Goal: Task Accomplishment & Management: Contribute content

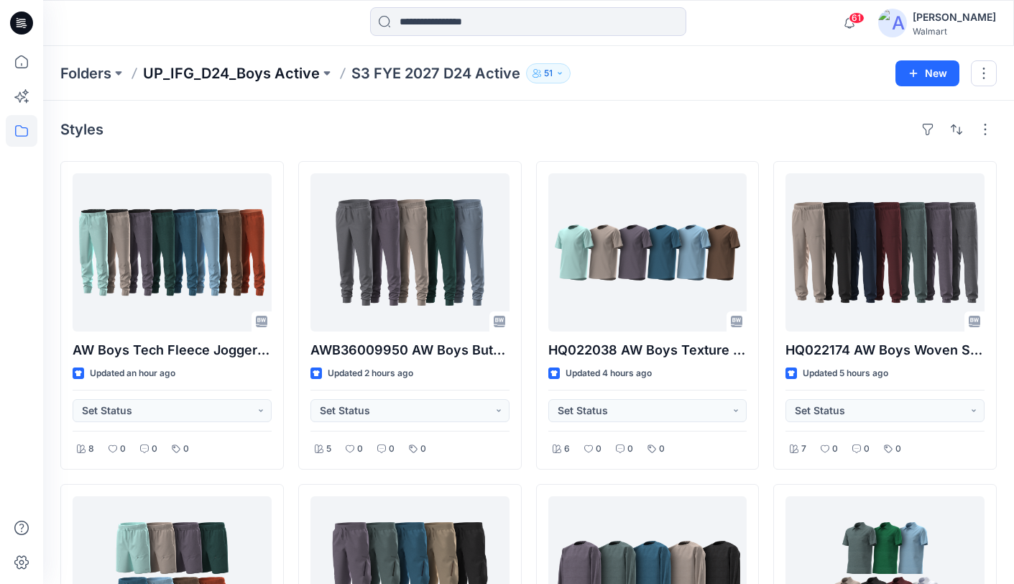
click at [208, 78] on p "UP_IFG_D24_Boys Active" at bounding box center [231, 73] width 177 height 20
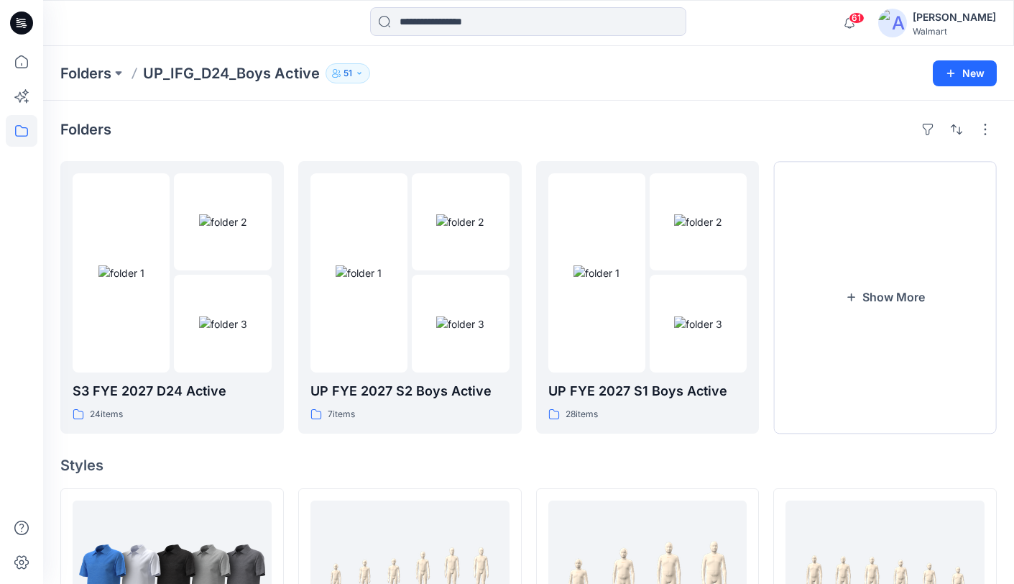
click at [907, 24] on img at bounding box center [892, 23] width 29 height 29
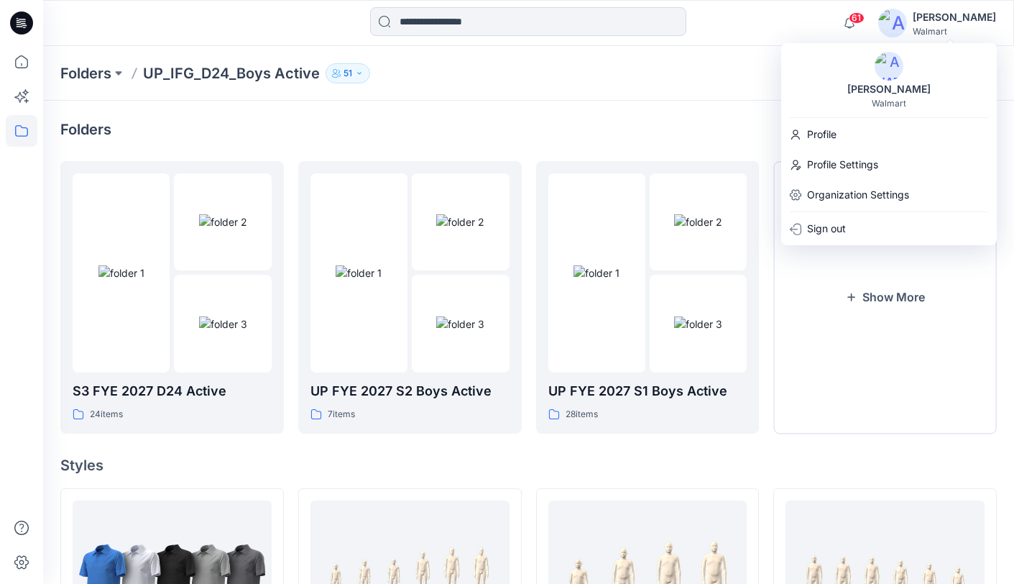
drag, startPoint x: 725, startPoint y: 46, endPoint x: 747, endPoint y: 33, distance: 25.8
click at [725, 46] on div "Folders UP_IFG_D24_Boys Active 51 New" at bounding box center [528, 73] width 971 height 55
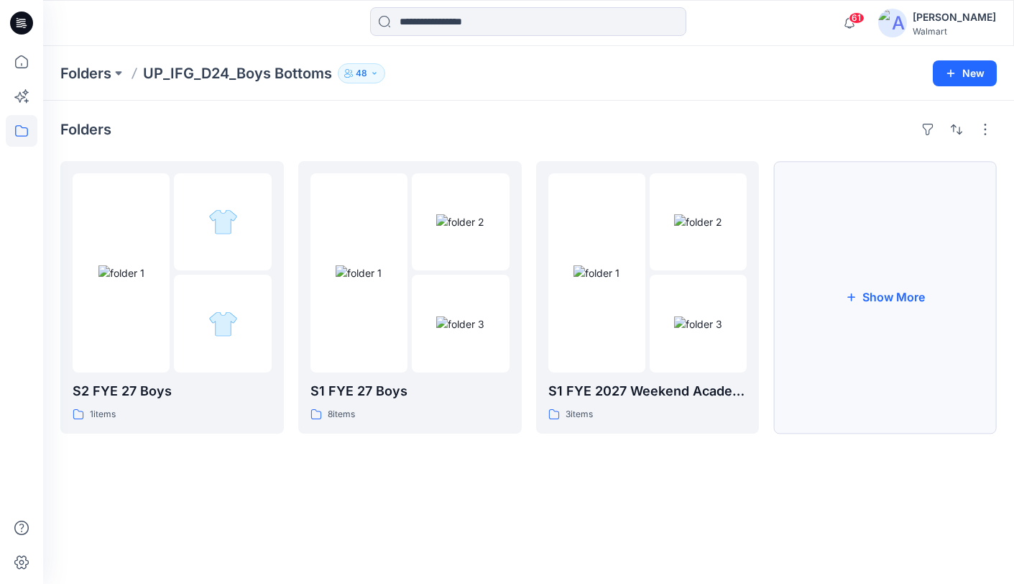
click at [880, 292] on button "Show More" at bounding box center [884, 297] width 223 height 272
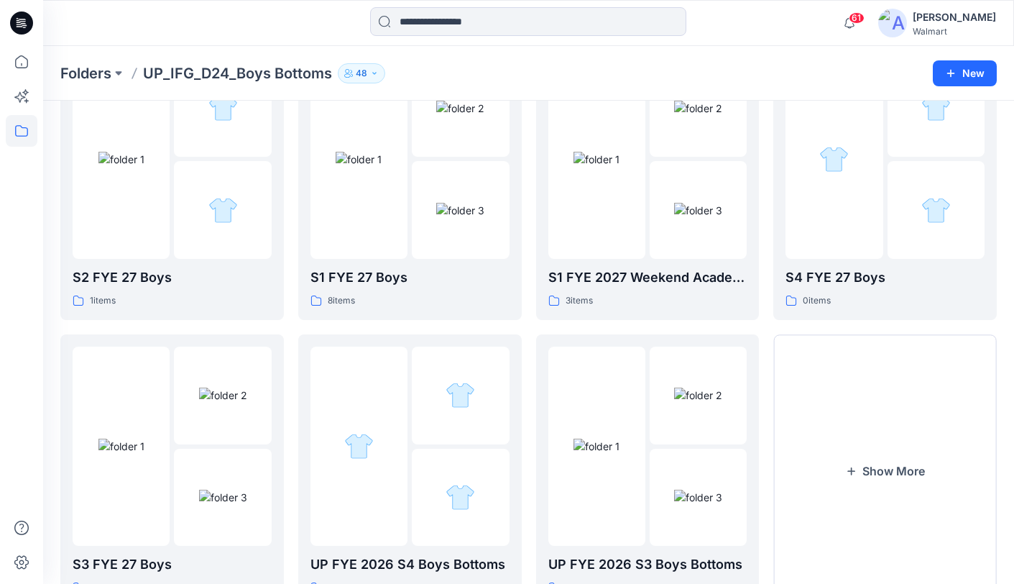
scroll to position [177, 0]
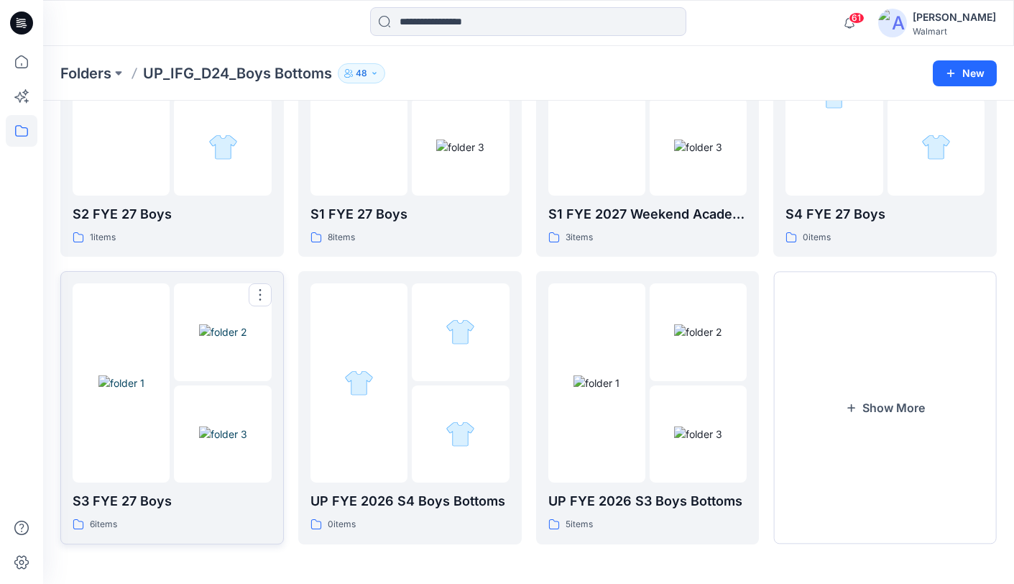
click at [149, 451] on div at bounding box center [121, 382] width 97 height 199
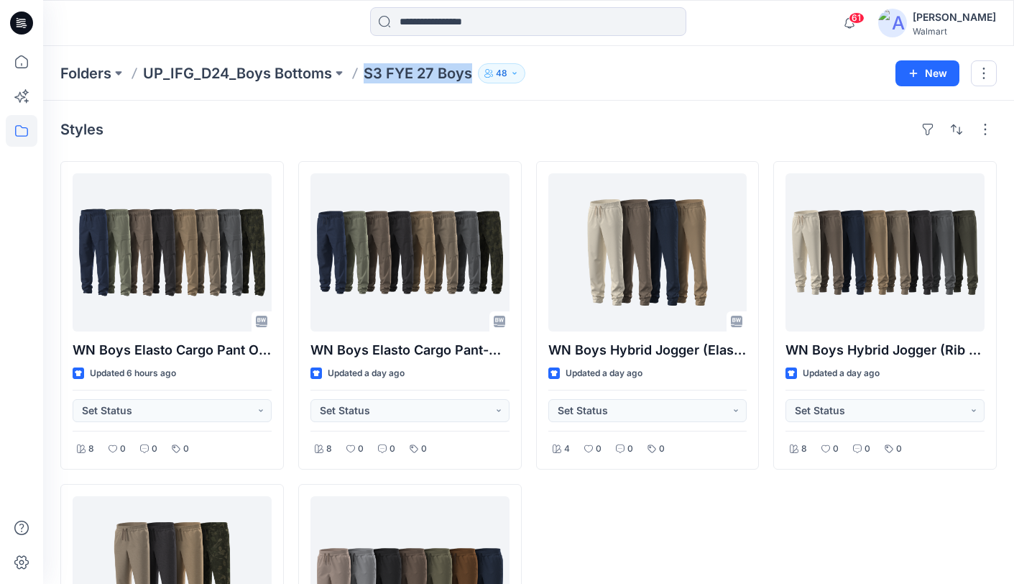
drag, startPoint x: 364, startPoint y: 75, endPoint x: 469, endPoint y: 78, distance: 104.2
click at [469, 78] on p "S3 FYE 27 Boys" at bounding box center [418, 73] width 109 height 20
copy p "S3 FYE 27 Boys"
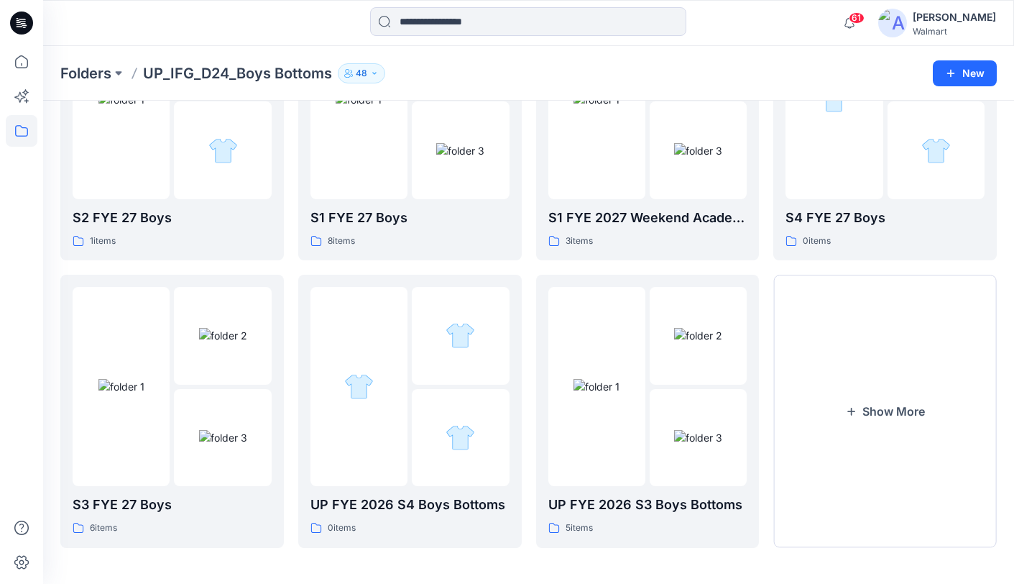
scroll to position [177, 0]
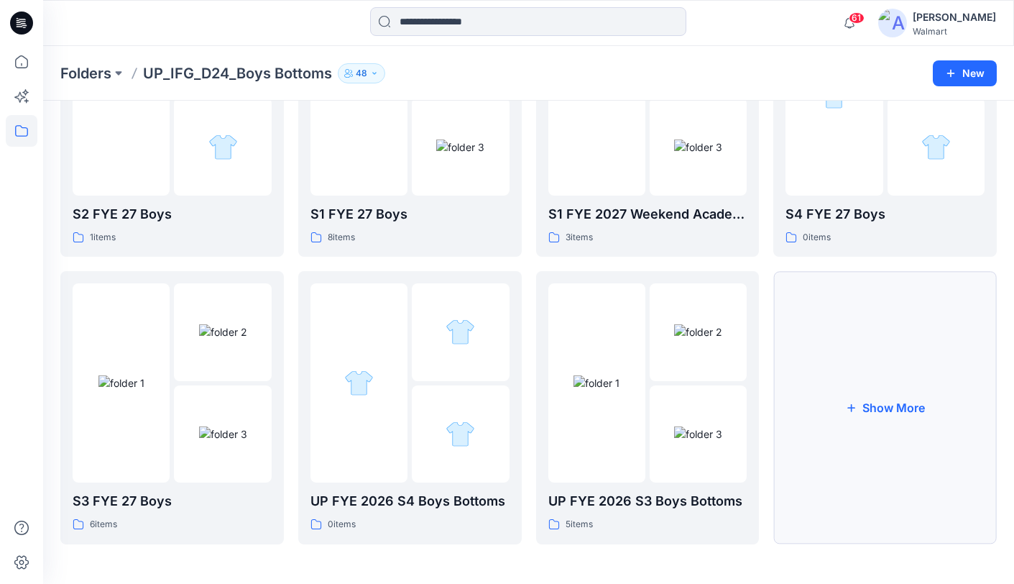
click at [880, 409] on button "Show More" at bounding box center [884, 407] width 223 height 272
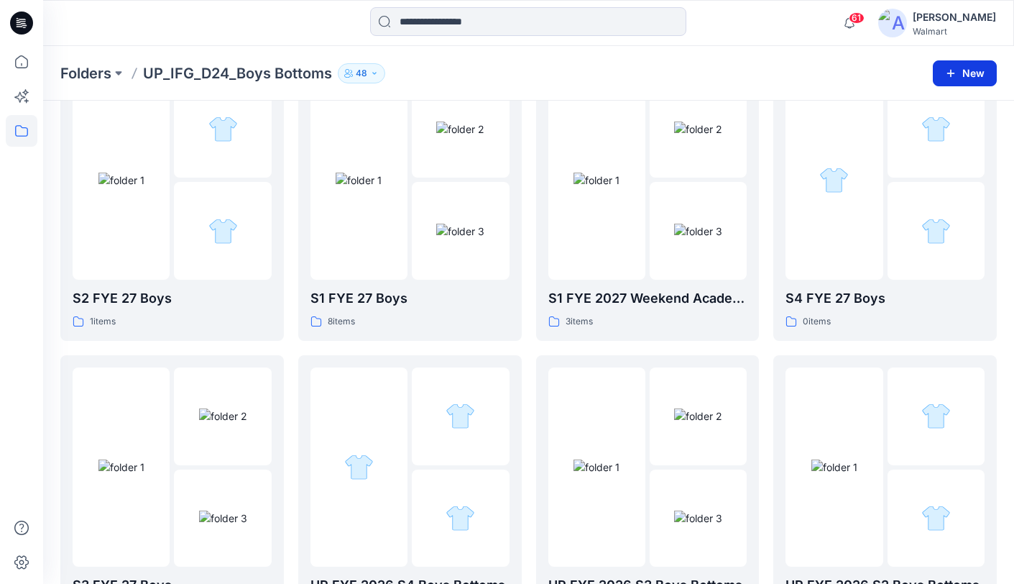
scroll to position [91, 0]
click at [961, 75] on button "New" at bounding box center [965, 73] width 64 height 26
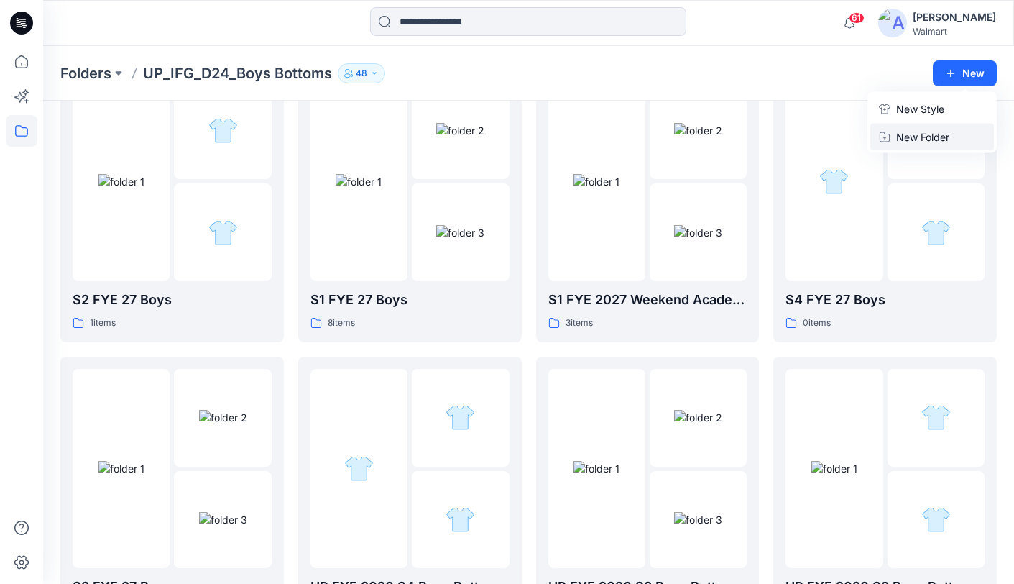
click at [935, 135] on p "New Folder" at bounding box center [922, 136] width 53 height 15
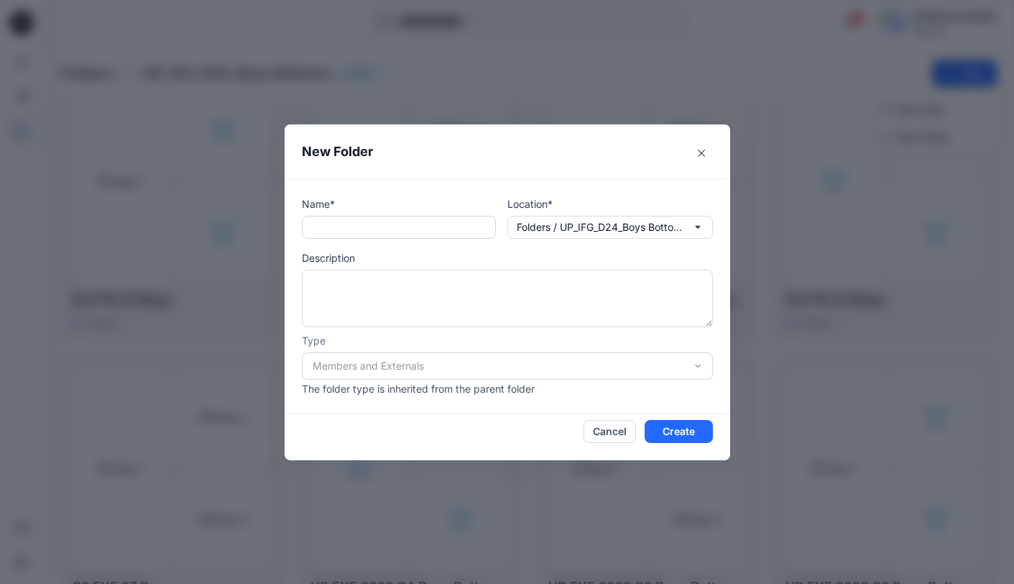
click at [412, 226] on input "text" at bounding box center [399, 227] width 194 height 23
paste input "**********"
type input "**********"
click at [500, 361] on div "Members and Externals" at bounding box center [507, 365] width 411 height 27
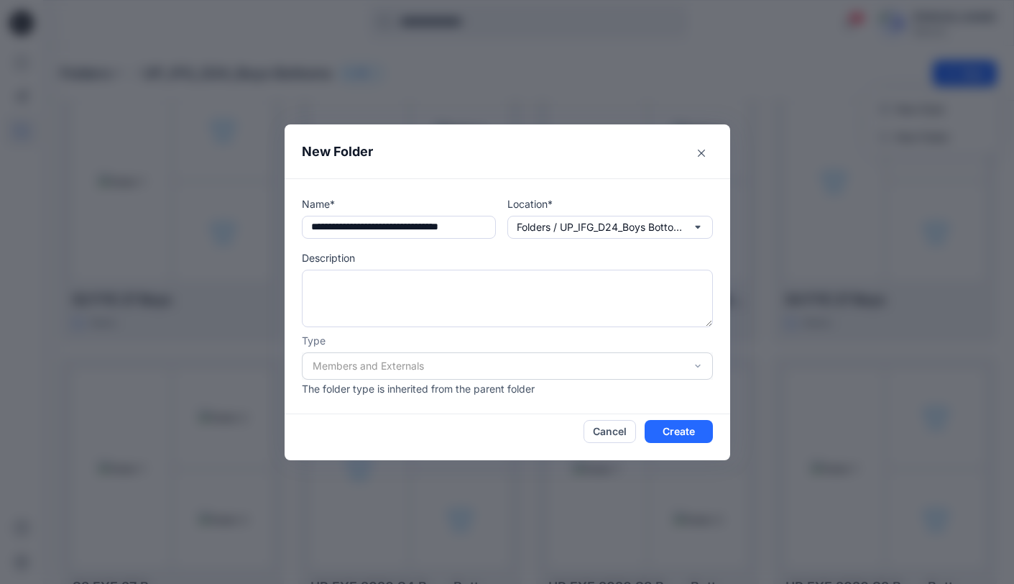
scroll to position [0, 0]
click at [511, 371] on div "Members and Externals" at bounding box center [507, 365] width 411 height 27
drag, startPoint x: 452, startPoint y: 226, endPoint x: 544, endPoint y: 224, distance: 92.0
click at [555, 226] on div "**********" at bounding box center [507, 217] width 411 height 42
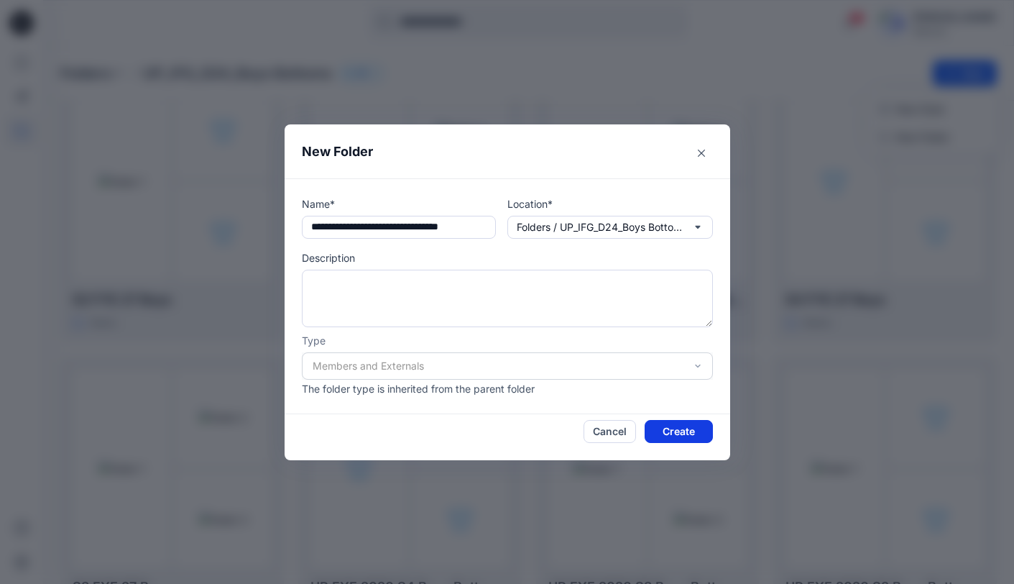
scroll to position [0, 0]
click at [686, 431] on button "Create" at bounding box center [679, 431] width 68 height 23
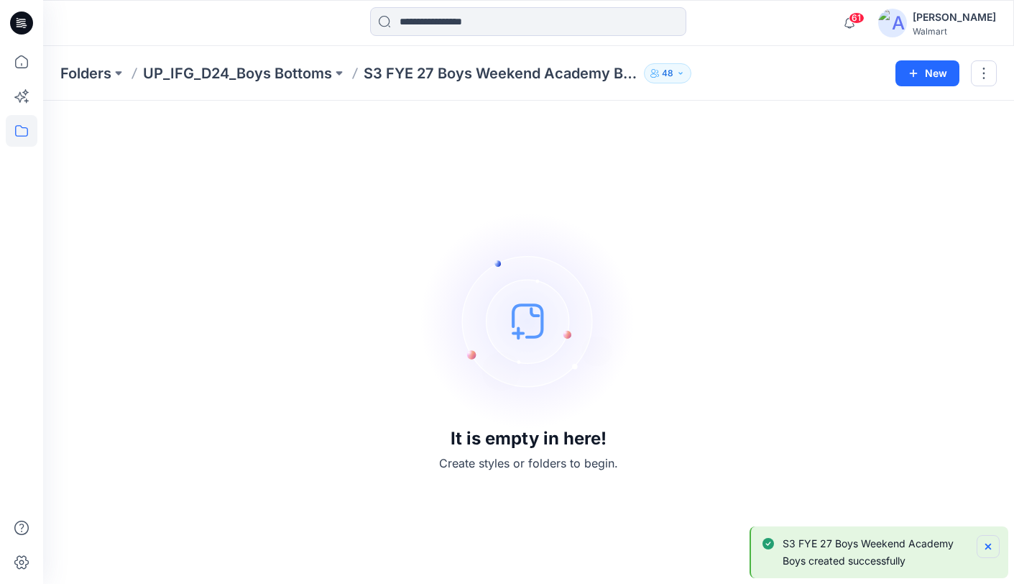
click at [986, 545] on g "Notifications-bottom-right" at bounding box center [988, 546] width 6 height 6
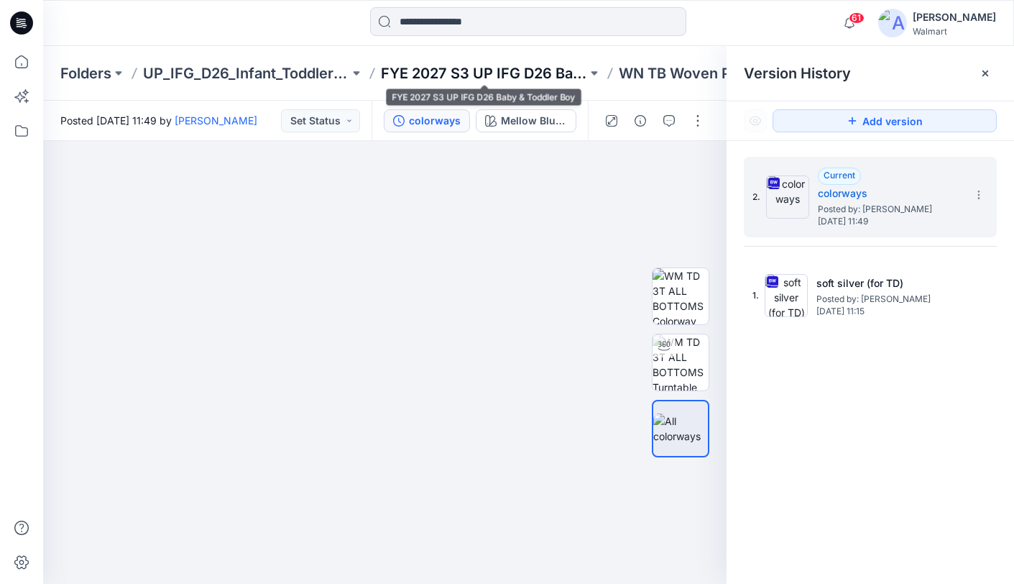
click at [500, 70] on p "FYE 2027 S3 UP IFG D26 Baby & Toddler Boy" at bounding box center [484, 73] width 206 height 20
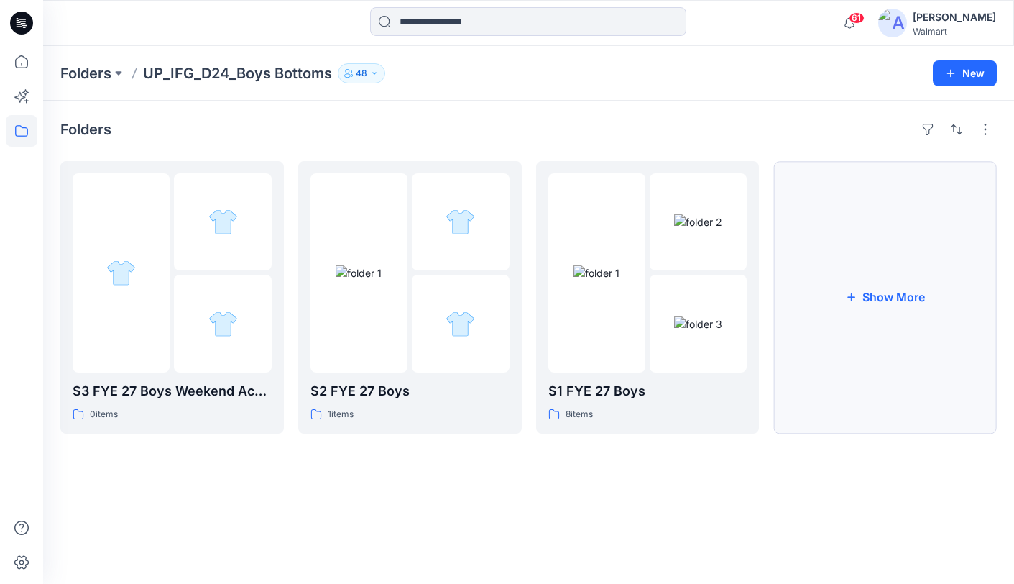
click at [887, 292] on button "Show More" at bounding box center [884, 297] width 223 height 272
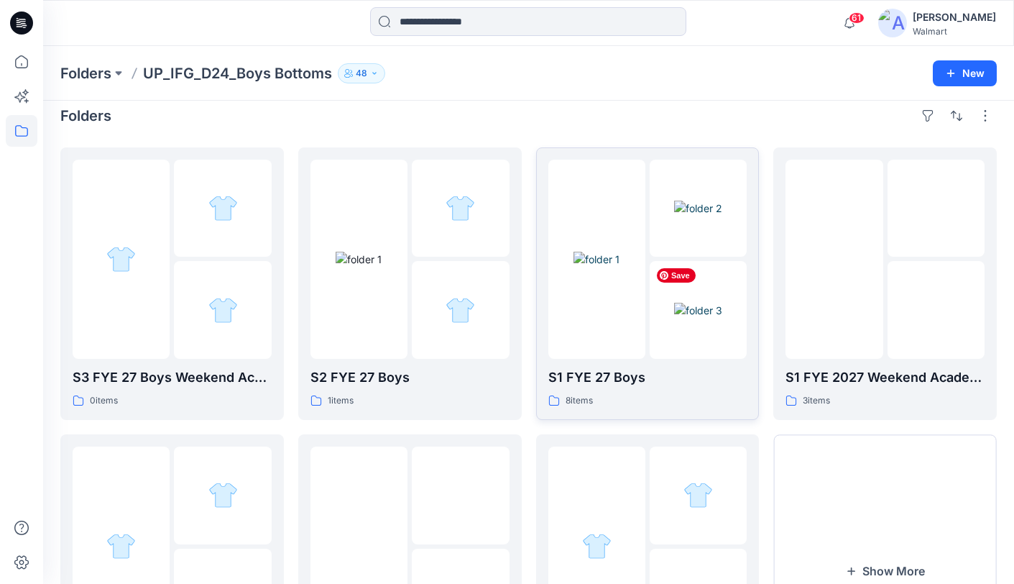
scroll to position [19, 0]
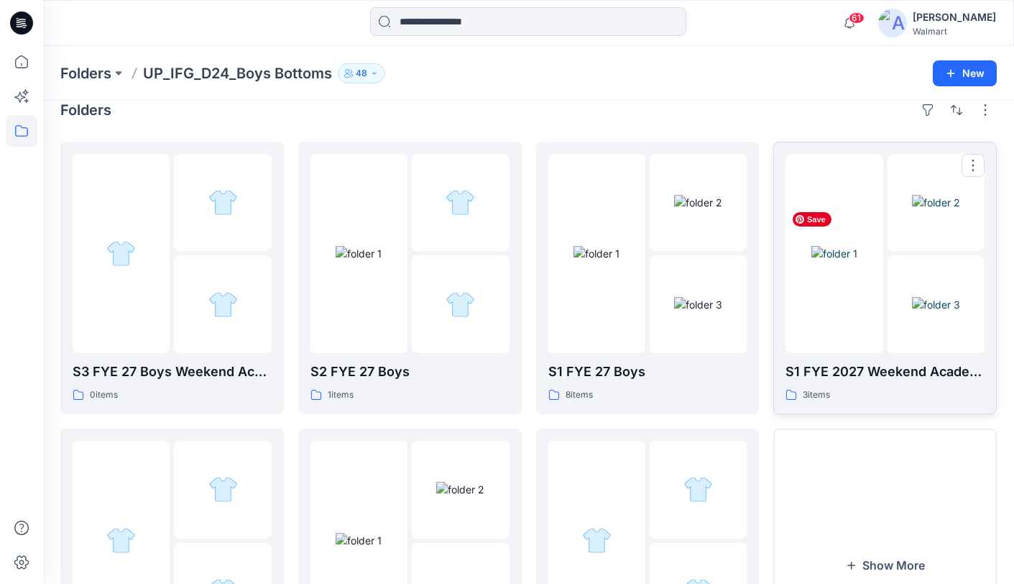
click at [849, 261] on img at bounding box center [834, 253] width 46 height 15
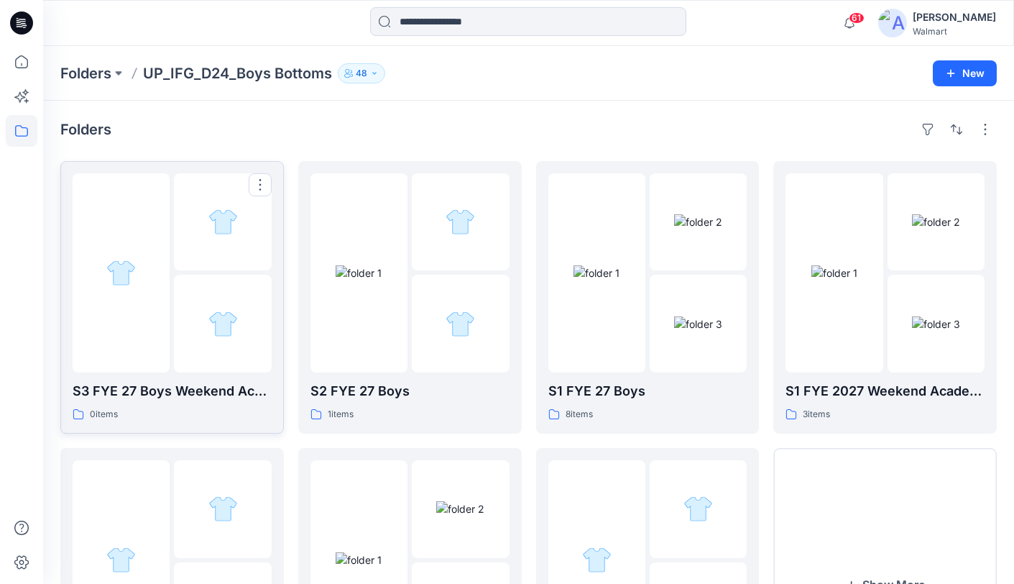
drag, startPoint x: 194, startPoint y: 280, endPoint x: 203, endPoint y: 281, distance: 8.7
click at [203, 281] on div at bounding box center [222, 323] width 97 height 97
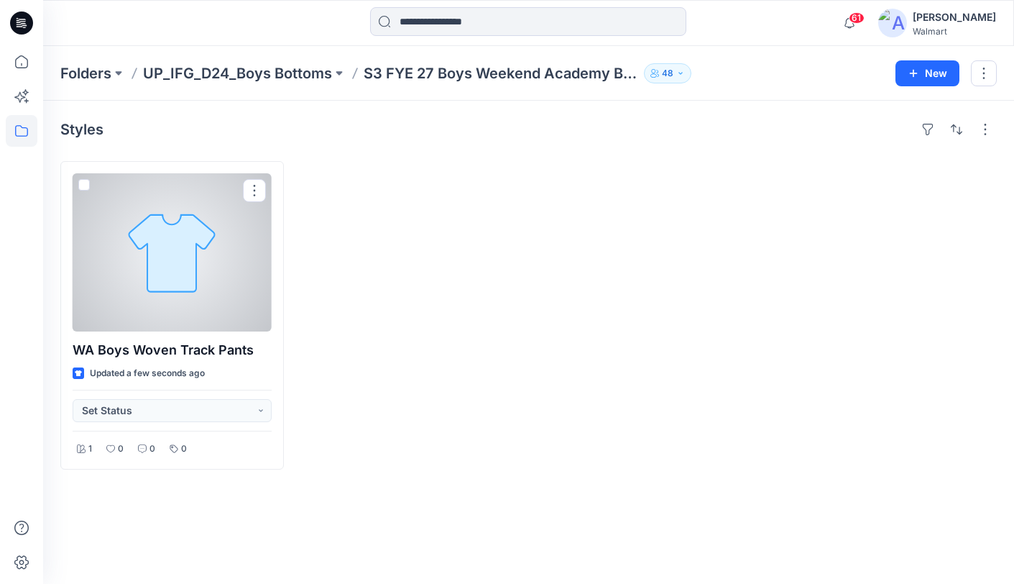
click at [226, 273] on div at bounding box center [172, 252] width 199 height 158
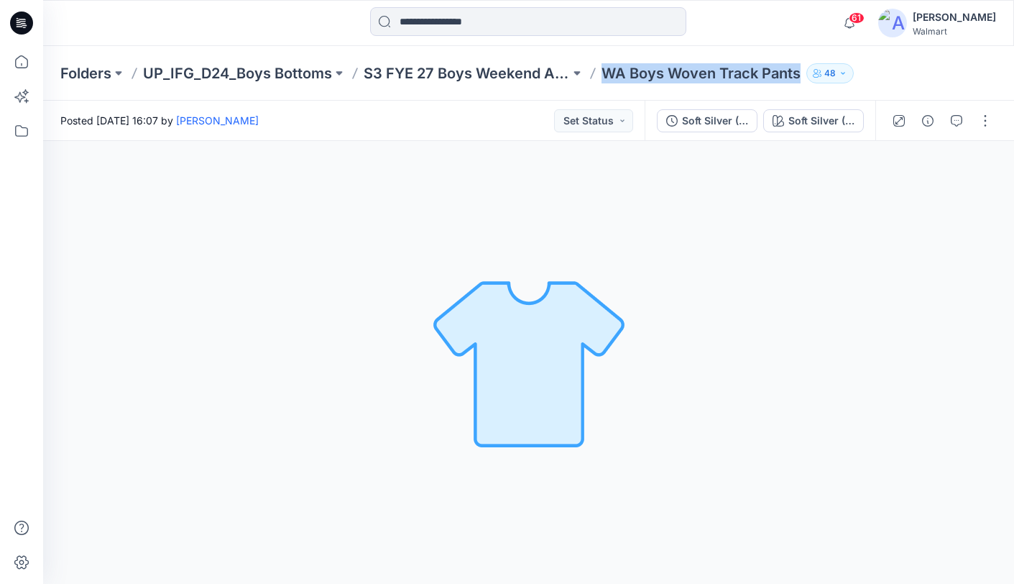
drag, startPoint x: 612, startPoint y: 77, endPoint x: 783, endPoint y: 77, distance: 171.0
click at [798, 78] on p "WA Boys Woven Track Pants" at bounding box center [700, 73] width 199 height 20
copy p "WA Boys Woven Track Pants"
click at [931, 124] on icon "button" at bounding box center [927, 120] width 11 height 11
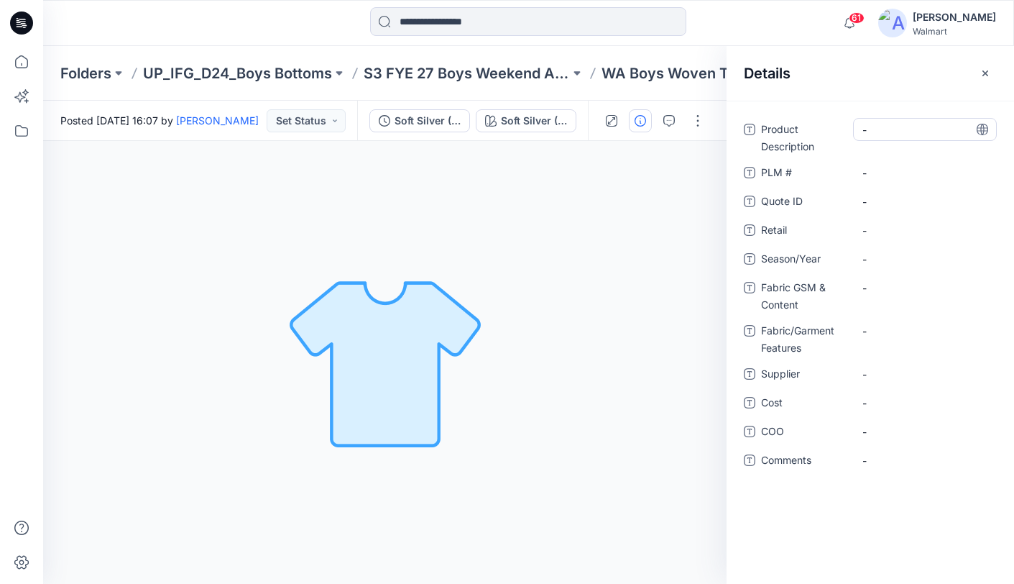
click at [907, 129] on Description "-" at bounding box center [924, 129] width 125 height 15
type textarea "**********"
click at [985, 129] on icon at bounding box center [982, 129] width 11 height 11
click at [928, 261] on span "-" at bounding box center [924, 259] width 125 height 15
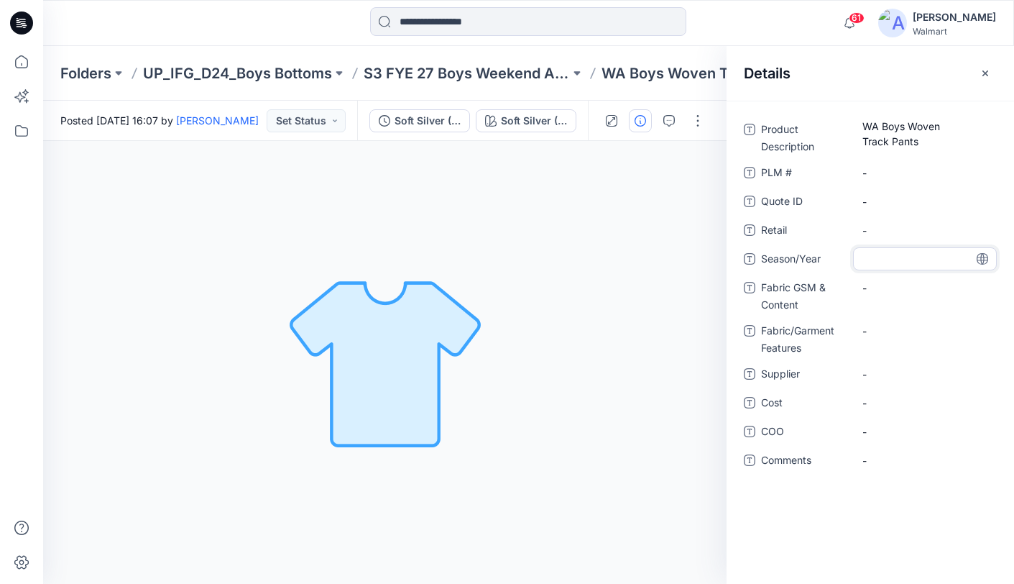
type textarea "**********"
click at [984, 260] on icon at bounding box center [982, 258] width 11 height 11
click at [914, 376] on span "-" at bounding box center [924, 373] width 125 height 15
type textarea "********"
click at [984, 376] on icon at bounding box center [982, 373] width 11 height 11
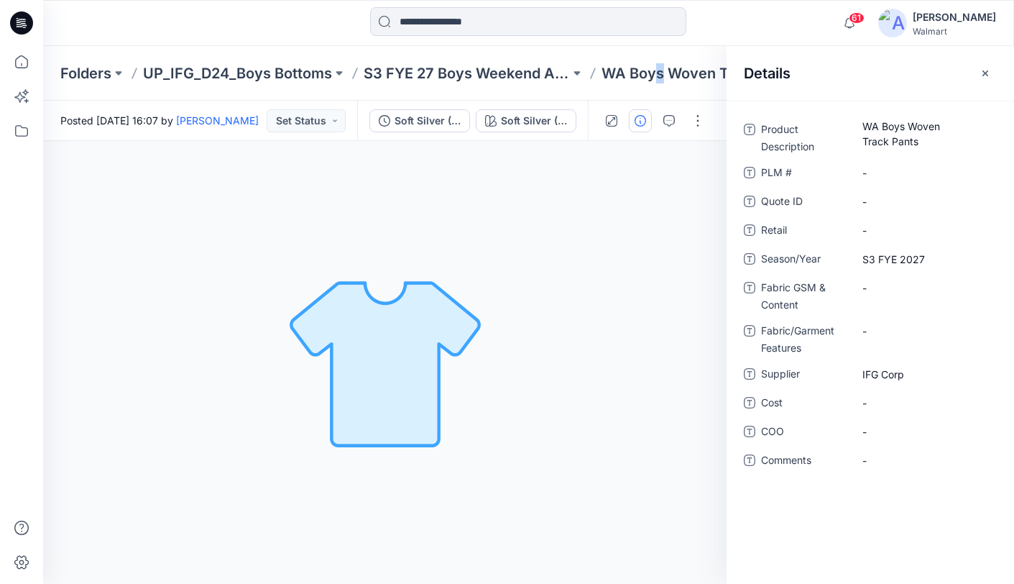
click at [660, 76] on p "WA Boys Woven Track Pants" at bounding box center [700, 73] width 199 height 20
click at [663, 75] on p "WA Boys Woven Track Pants" at bounding box center [700, 73] width 199 height 20
click at [990, 73] on icon "button" at bounding box center [984, 73] width 11 height 11
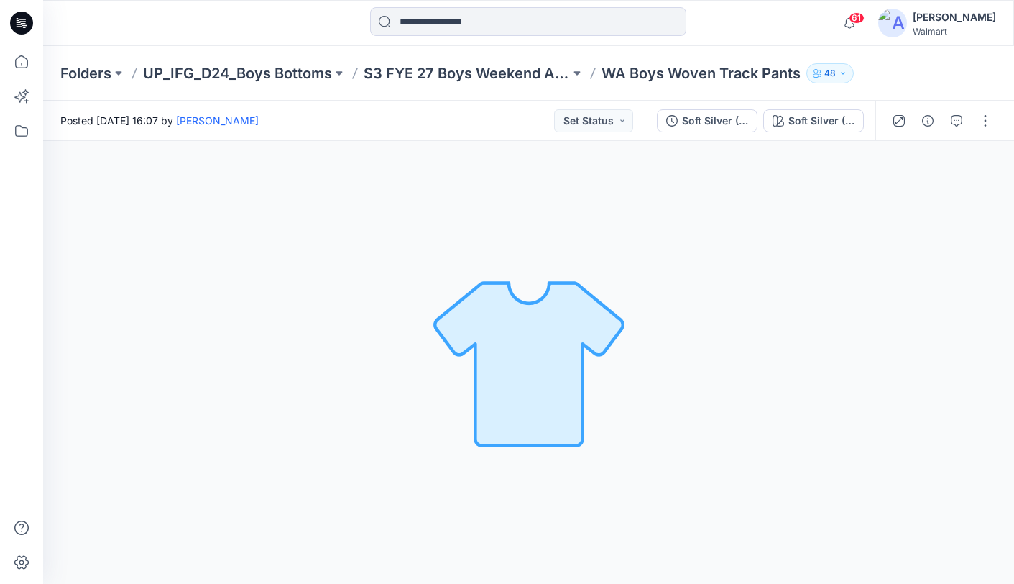
click at [653, 78] on p "WA Boys Woven Track Pants" at bounding box center [700, 73] width 199 height 20
click at [448, 68] on p "S3 FYE 27 Boys Weekend Academy Boys" at bounding box center [467, 73] width 206 height 20
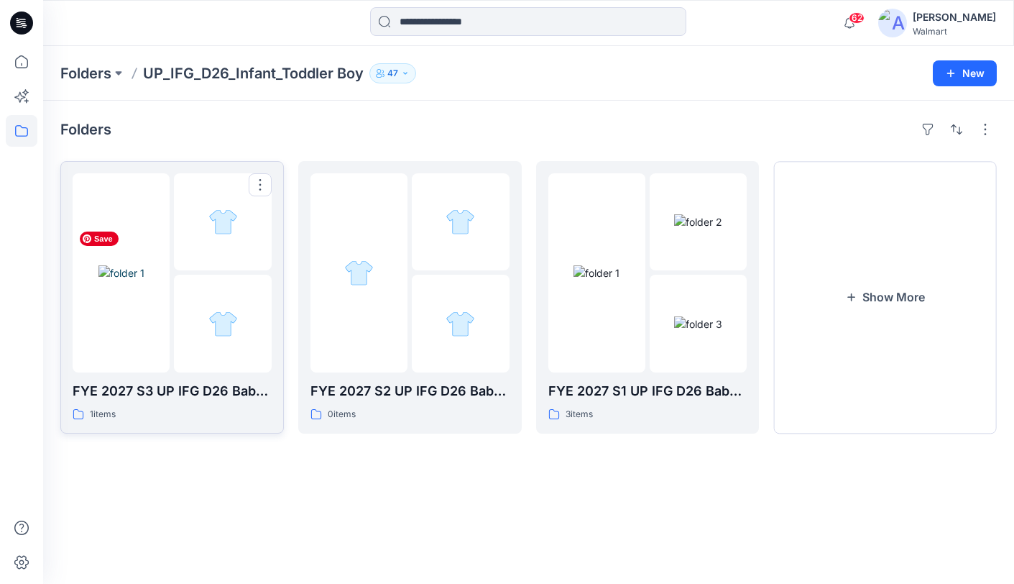
click at [144, 280] on img at bounding box center [121, 272] width 46 height 15
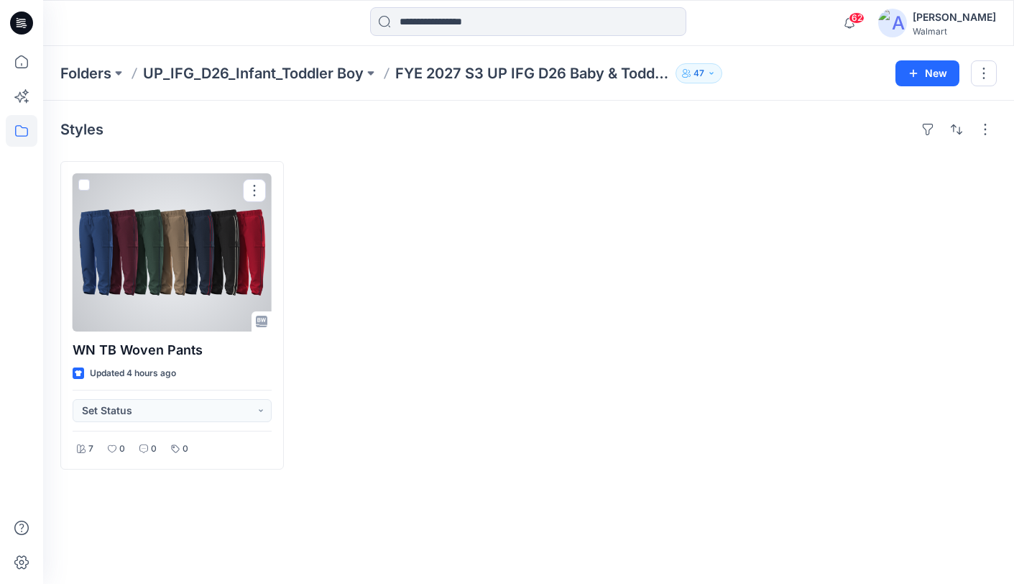
click at [233, 262] on div at bounding box center [172, 252] width 199 height 158
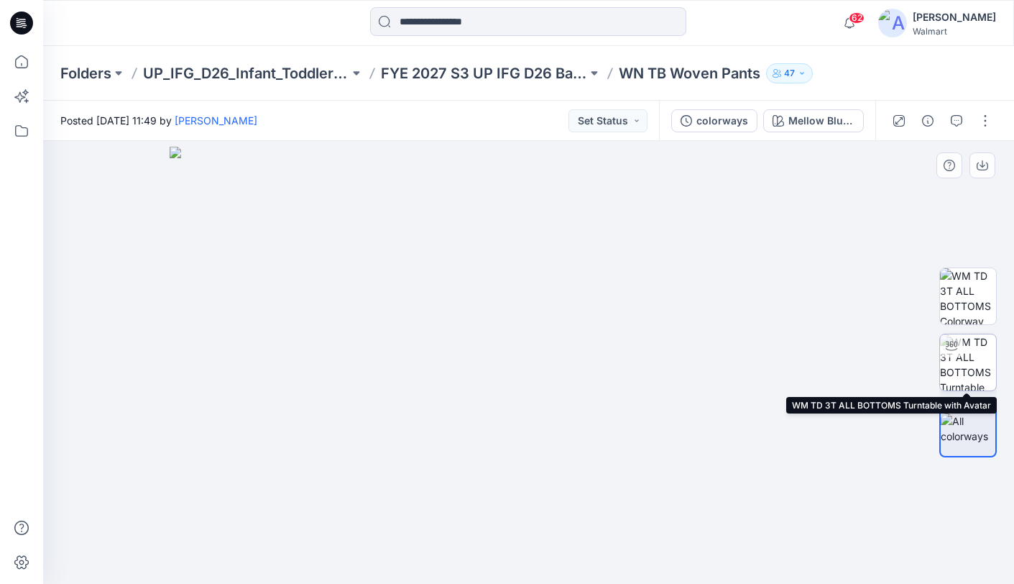
click at [968, 356] on img at bounding box center [968, 362] width 56 height 56
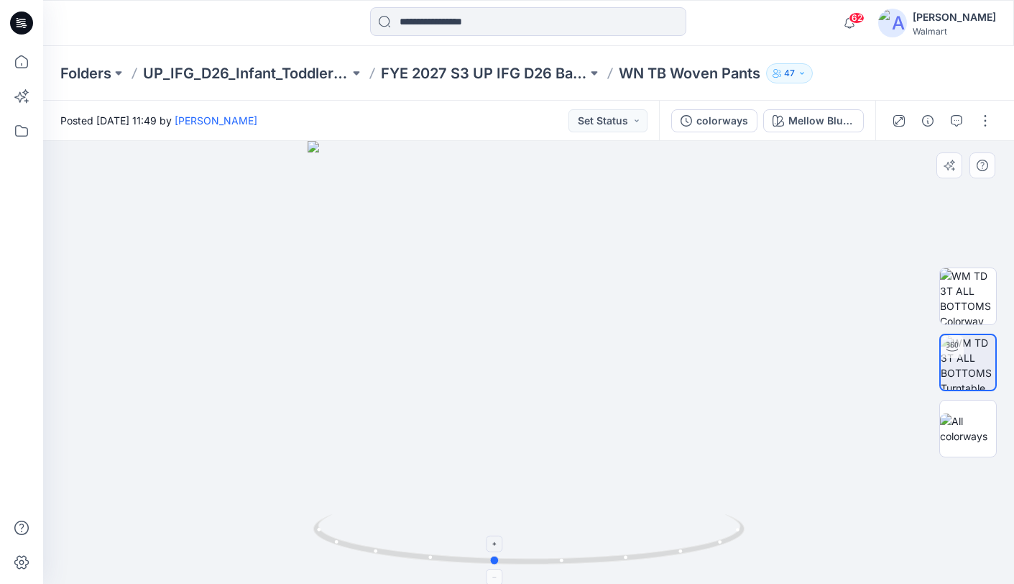
drag, startPoint x: 532, startPoint y: 563, endPoint x: 497, endPoint y: 555, distance: 35.9
click at [497, 555] on icon at bounding box center [530, 541] width 435 height 54
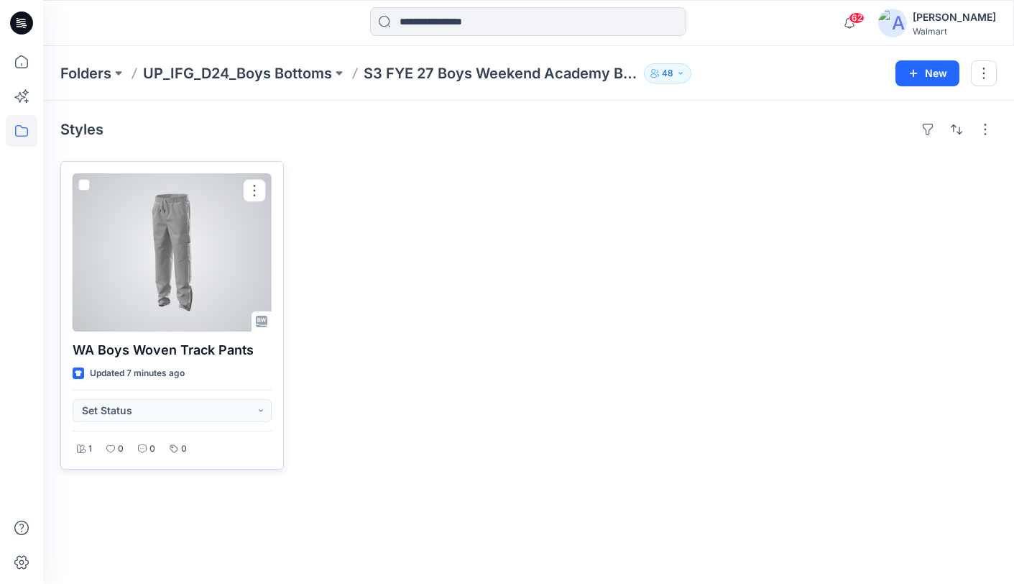
click at [198, 278] on div at bounding box center [172, 252] width 199 height 158
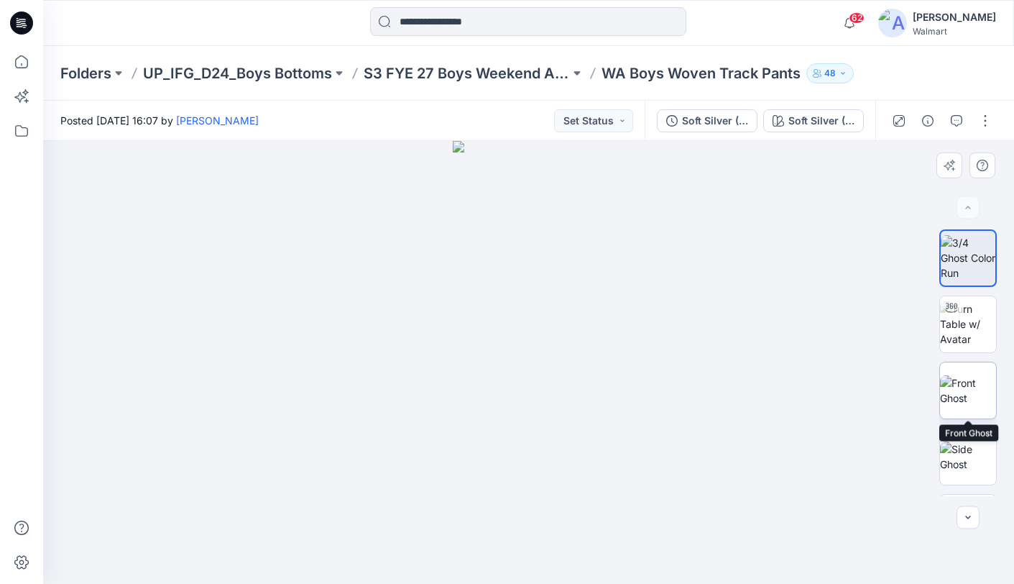
click at [987, 389] on img at bounding box center [968, 390] width 56 height 30
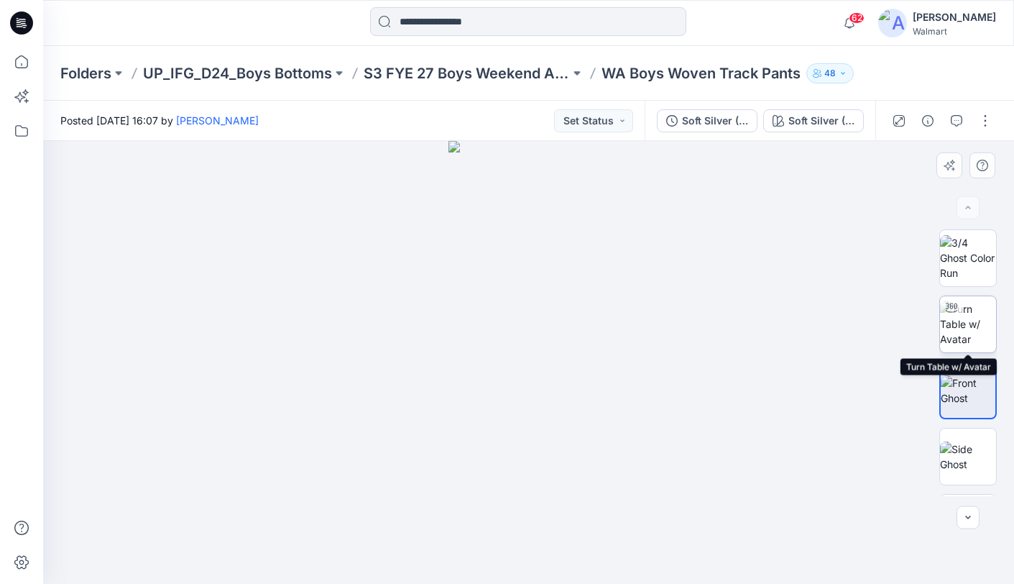
click at [984, 323] on img at bounding box center [968, 323] width 56 height 45
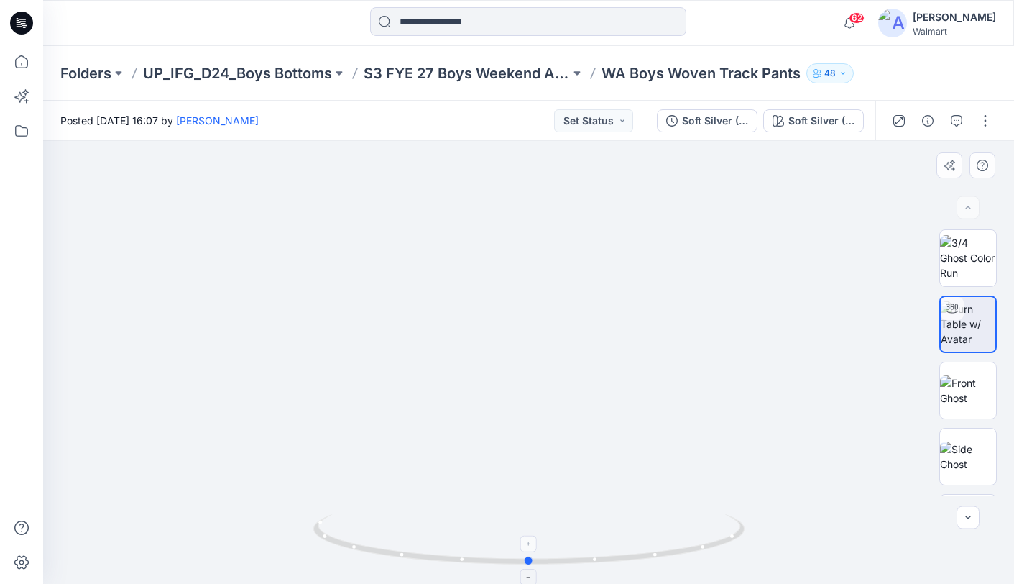
drag, startPoint x: 532, startPoint y: 561, endPoint x: 534, endPoint y: 550, distance: 11.0
click at [532, 562] on circle at bounding box center [529, 560] width 9 height 9
drag, startPoint x: 532, startPoint y: 563, endPoint x: 696, endPoint y: 541, distance: 165.4
click at [696, 541] on icon at bounding box center [530, 541] width 435 height 54
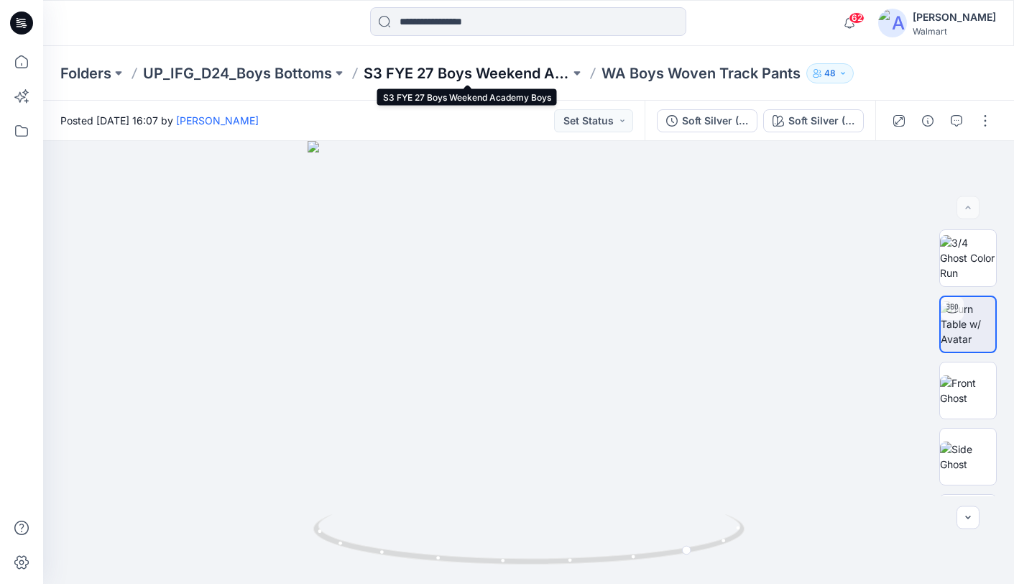
click at [464, 73] on p "S3 FYE 27 Boys Weekend Academy Boys" at bounding box center [467, 73] width 206 height 20
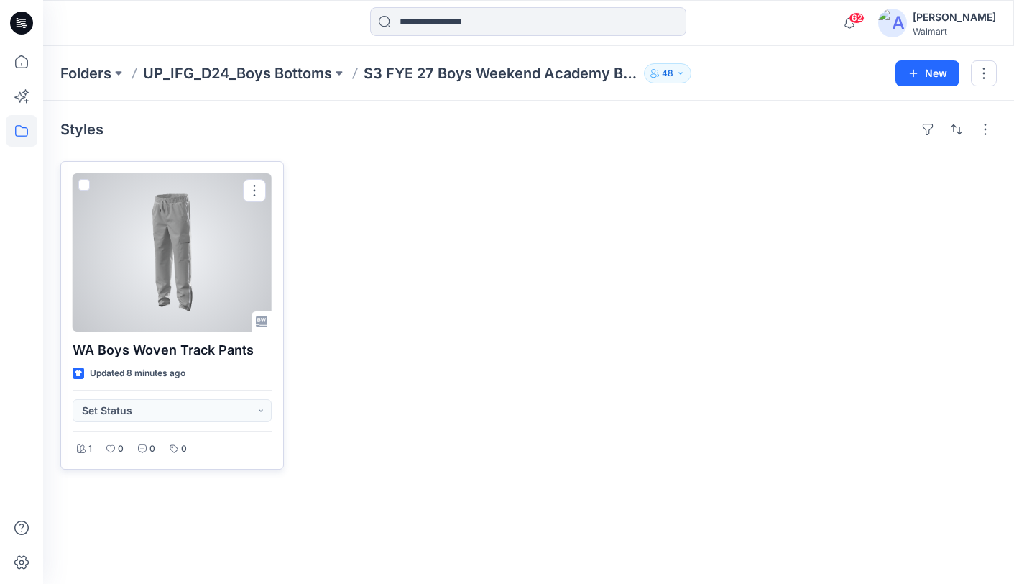
click at [150, 231] on div at bounding box center [172, 252] width 199 height 158
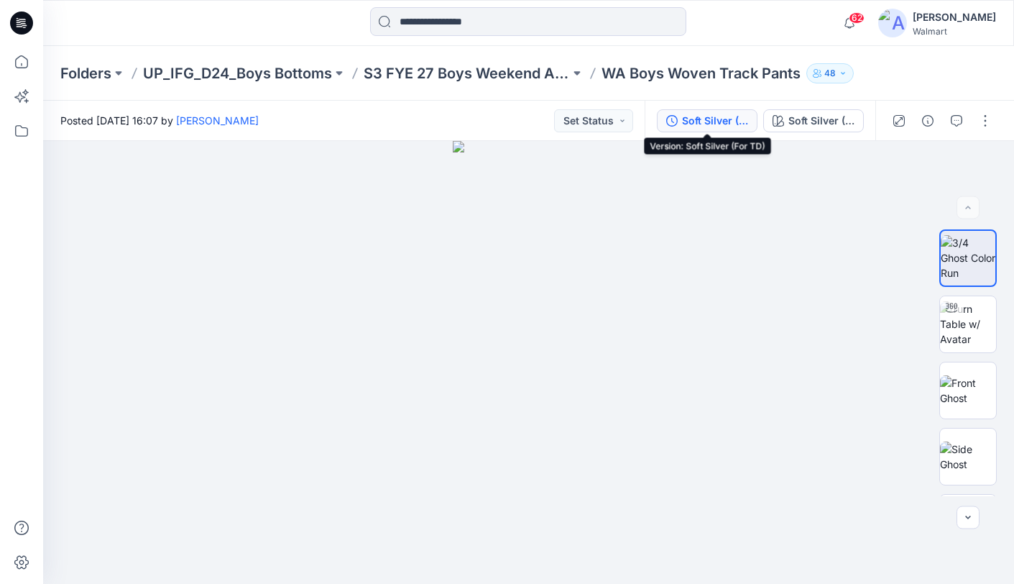
click at [706, 124] on div "Soft Silver (For TD)" at bounding box center [715, 121] width 66 height 16
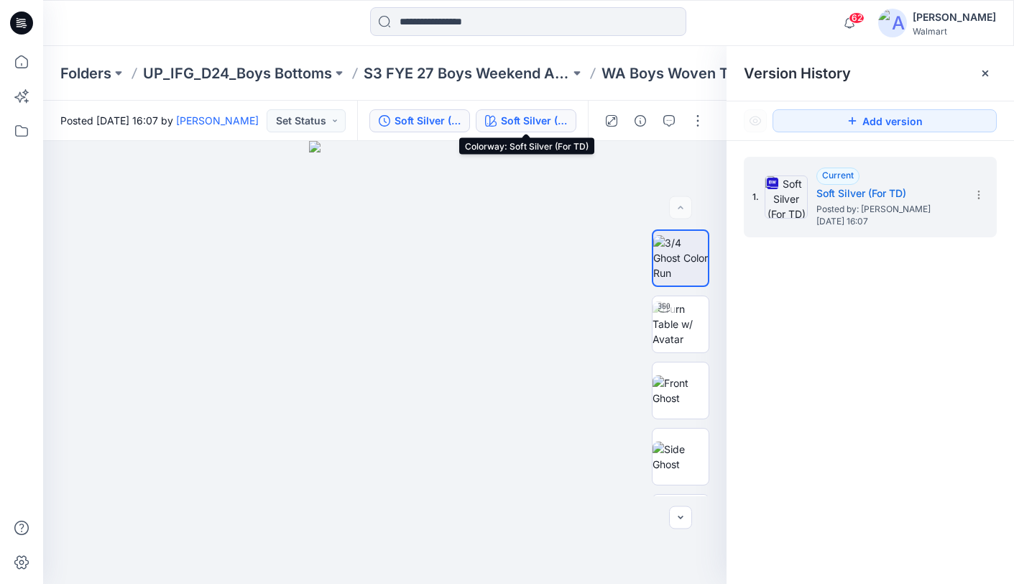
click at [533, 125] on div "Soft Silver (For TD)" at bounding box center [534, 121] width 66 height 16
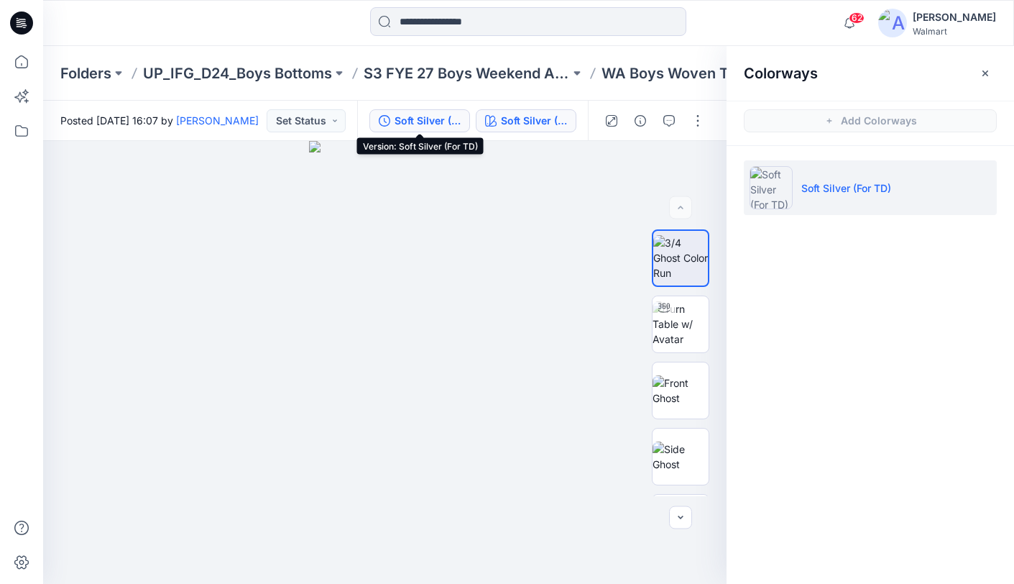
click at [438, 124] on div "Soft Silver (For TD)" at bounding box center [428, 121] width 66 height 16
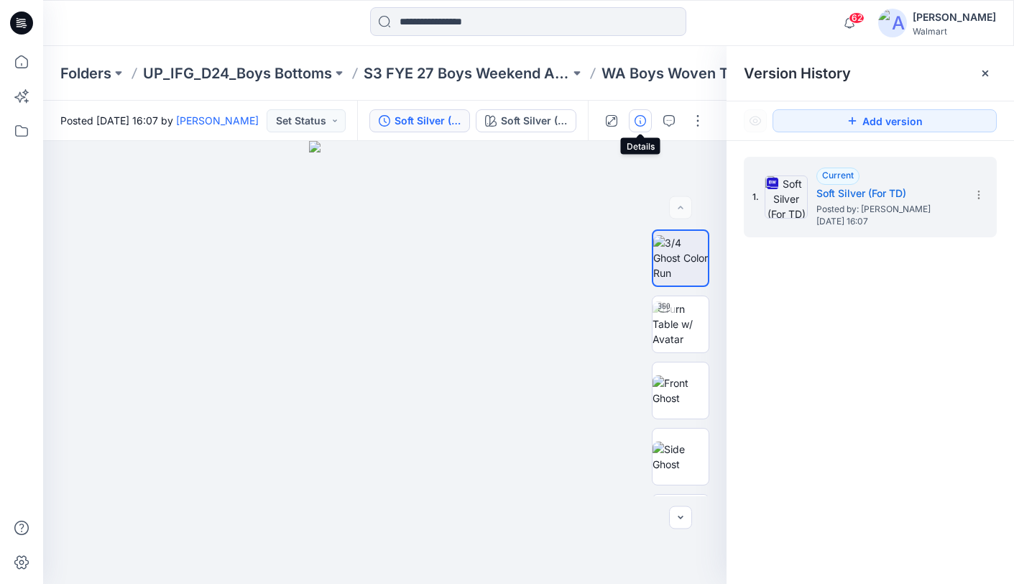
click at [642, 121] on icon "button" at bounding box center [640, 120] width 11 height 11
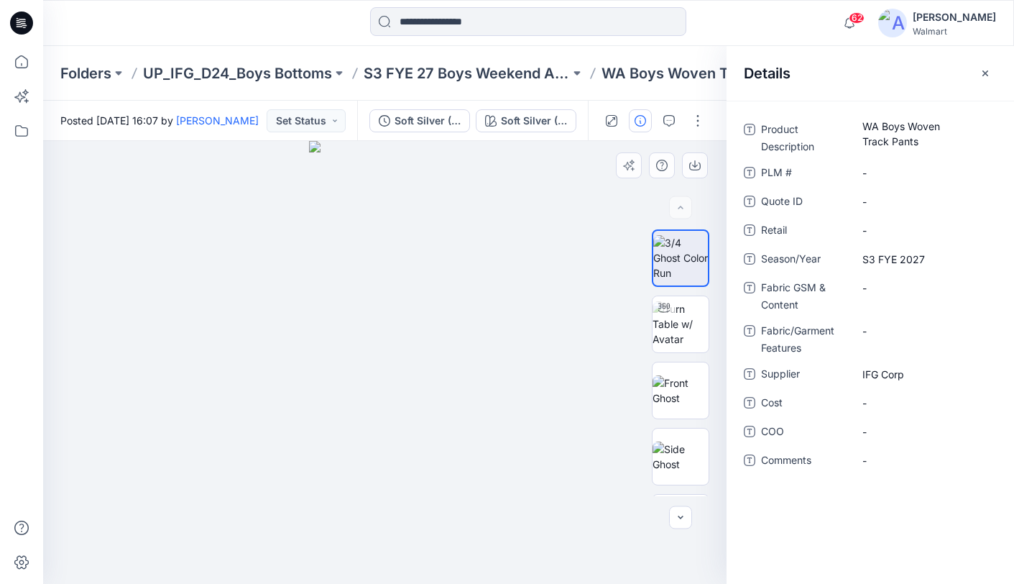
click at [522, 211] on div at bounding box center [384, 362] width 683 height 443
drag, startPoint x: 984, startPoint y: 73, endPoint x: 974, endPoint y: 65, distance: 12.8
click at [984, 73] on icon "button" at bounding box center [984, 73] width 11 height 11
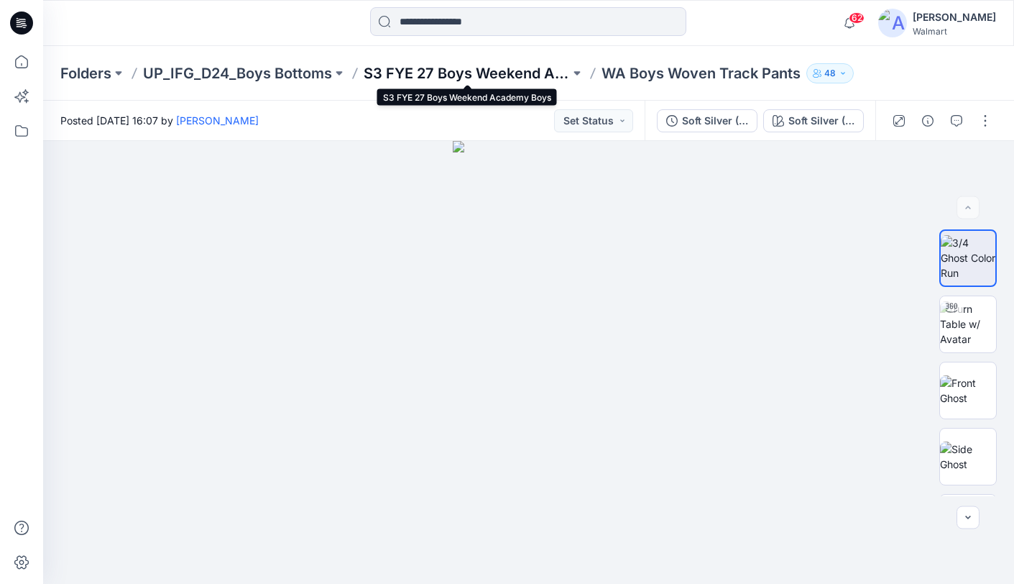
click at [496, 72] on p "S3 FYE 27 Boys Weekend Academy Boys" at bounding box center [467, 73] width 206 height 20
